Goal: Task Accomplishment & Management: Use online tool/utility

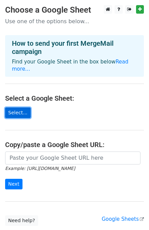
click at [21, 107] on link "Select..." at bounding box center [18, 112] width 26 height 11
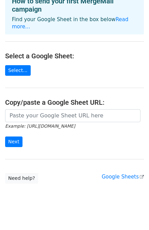
scroll to position [42, 0]
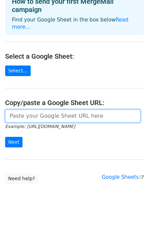
click at [43, 109] on input "url" at bounding box center [72, 115] width 135 height 13
paste input "https://docs.google.com/spreadsheets/d/1H-O-FpYqspkIMF32Bp09AJbZoaBUdsbW/edit?u…"
type input "https://docs.google.com/spreadsheets/d/1H-O-FpYqspkIMF32Bp09AJbZoaBUdsbW/edit?u…"
click at [5, 137] on input "Next" at bounding box center [13, 142] width 17 height 11
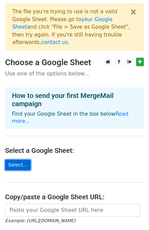
click at [25, 159] on link "Select..." at bounding box center [18, 164] width 26 height 11
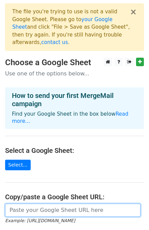
click at [46, 203] on input "url" at bounding box center [72, 209] width 135 height 13
paste input "https://docs.google.com/spreadsheets/d/1mDfuF2Q5_r38lfaFCNjQ3e-7CS3AS42ARKnq5uL…"
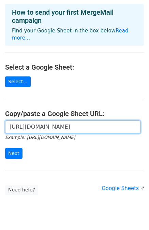
scroll to position [83, 0]
type input "https://docs.google.com/spreadsheets/d/1mDfuF2Q5_r38lfaFCNjQ3e-7CS3AS42ARKnq5uL…"
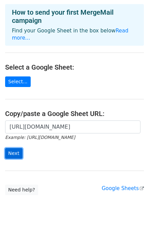
scroll to position [0, 0]
click at [16, 148] on input "Next" at bounding box center [13, 153] width 17 height 11
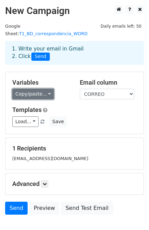
click at [44, 89] on link "Copy/paste..." at bounding box center [33, 94] width 42 height 11
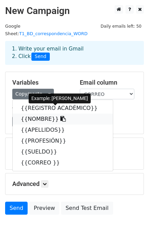
click at [43, 113] on link "{{NOMBRE}}" at bounding box center [63, 118] width 100 height 11
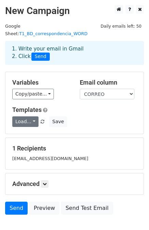
click at [25, 108] on div "Templates Load... No templates saved Save" at bounding box center [74, 116] width 135 height 21
click at [25, 116] on link "Load..." at bounding box center [25, 121] width 26 height 11
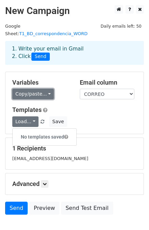
click at [41, 89] on link "Copy/paste..." at bounding box center [33, 94] width 42 height 11
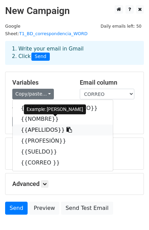
click at [42, 125] on link "{{APELLIDOS}}" at bounding box center [63, 129] width 100 height 11
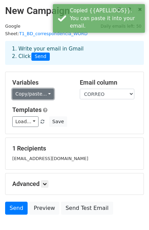
click at [43, 89] on link "Copy/paste..." at bounding box center [33, 94] width 42 height 11
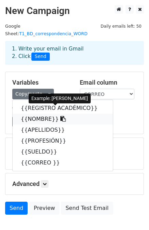
click at [60, 116] on icon at bounding box center [62, 118] width 5 height 5
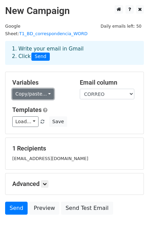
click at [27, 89] on link "Copy/paste..." at bounding box center [33, 94] width 42 height 11
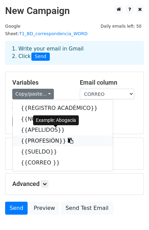
click at [39, 136] on link "{{PROFESIÓN}}" at bounding box center [63, 140] width 100 height 11
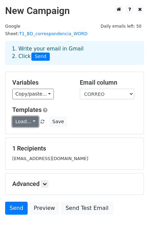
click at [16, 116] on link "Load..." at bounding box center [25, 121] width 26 height 11
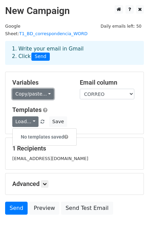
click at [42, 89] on link "Copy/paste..." at bounding box center [33, 94] width 42 height 11
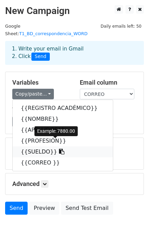
click at [59, 149] on icon at bounding box center [61, 151] width 5 height 5
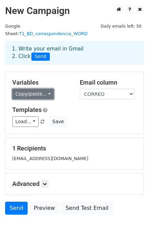
click at [34, 89] on link "Copy/paste..." at bounding box center [33, 94] width 42 height 11
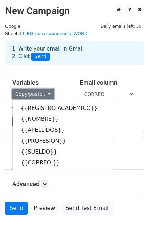
click at [39, 89] on link "Copy/paste..." at bounding box center [33, 94] width 42 height 11
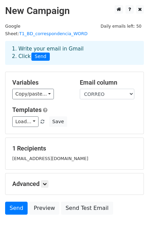
click at [42, 52] on span "Send" at bounding box center [40, 56] width 18 height 8
click at [33, 52] on span "Send" at bounding box center [40, 56] width 18 height 8
click at [38, 52] on span "Send" at bounding box center [40, 56] width 18 height 8
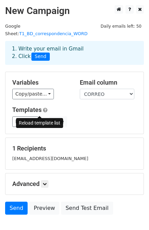
click at [41, 120] on span at bounding box center [43, 122] width 4 height 4
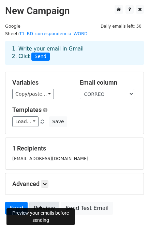
click at [32, 201] on link "Preview" at bounding box center [44, 207] width 30 height 13
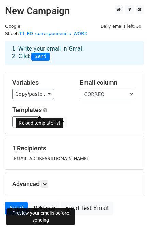
click at [41, 120] on span at bounding box center [43, 122] width 4 height 4
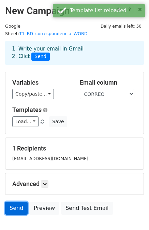
click at [22, 201] on link "Send" at bounding box center [16, 207] width 22 height 13
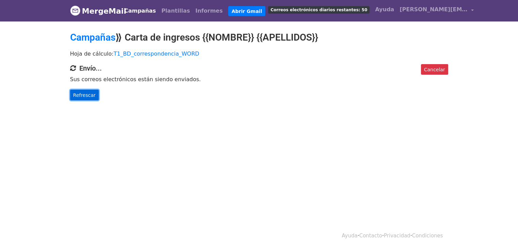
click at [93, 93] on link "Refrescar" at bounding box center [84, 95] width 29 height 11
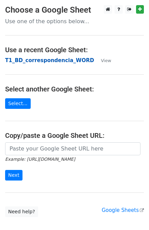
click at [68, 60] on strong "T1_BD_correspondencia_WORD" at bounding box center [49, 60] width 89 height 6
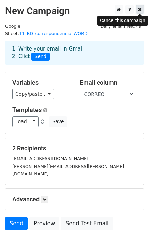
click at [137, 8] on link at bounding box center [140, 9] width 8 height 9
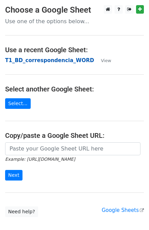
click at [70, 60] on strong "T1_BD_correspondencia_WORD" at bounding box center [49, 60] width 89 height 6
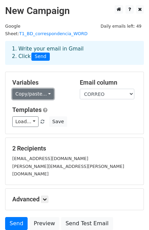
click at [29, 89] on link "Copy/paste..." at bounding box center [33, 94] width 42 height 11
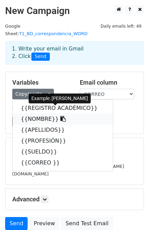
click at [35, 113] on link "{{NOMBRE}}" at bounding box center [63, 118] width 100 height 11
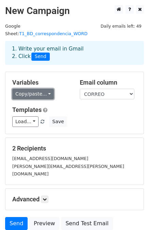
click at [40, 89] on link "Copy/paste..." at bounding box center [33, 94] width 42 height 11
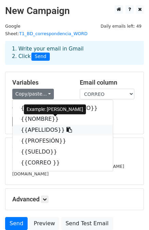
click at [61, 126] on link "{{APELLIDOS}}" at bounding box center [63, 129] width 100 height 11
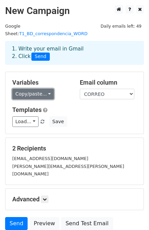
click at [19, 89] on link "Copy/paste..." at bounding box center [33, 94] width 42 height 11
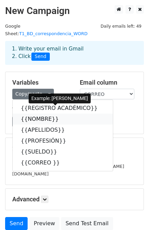
click at [31, 113] on link "{{NOMBRE}}" at bounding box center [63, 118] width 100 height 11
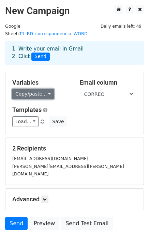
click at [33, 89] on link "Copy/paste..." at bounding box center [33, 94] width 42 height 11
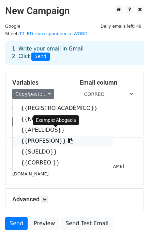
click at [57, 135] on link "{{PROFESIÓN}}" at bounding box center [63, 140] width 100 height 11
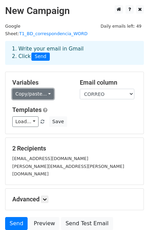
click at [34, 89] on link "Copy/paste..." at bounding box center [33, 94] width 42 height 11
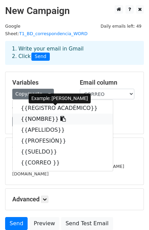
click at [50, 113] on link "{{NOMBRE}}" at bounding box center [63, 118] width 100 height 11
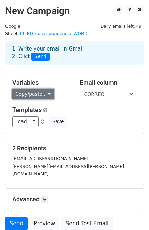
click at [29, 89] on link "Copy/paste..." at bounding box center [33, 94] width 42 height 11
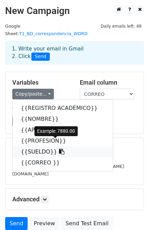
click at [41, 146] on link "{{SUELDO}}" at bounding box center [63, 151] width 100 height 11
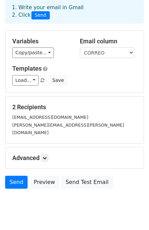
scroll to position [41, 0]
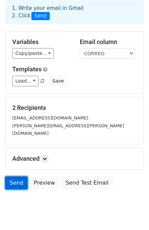
click at [21, 176] on link "Send" at bounding box center [16, 182] width 22 height 13
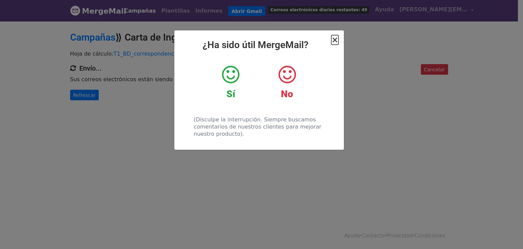
click at [335, 43] on font "×" at bounding box center [335, 40] width 7 height 10
